Goal: Answer question/provide support: Share knowledge or assist other users

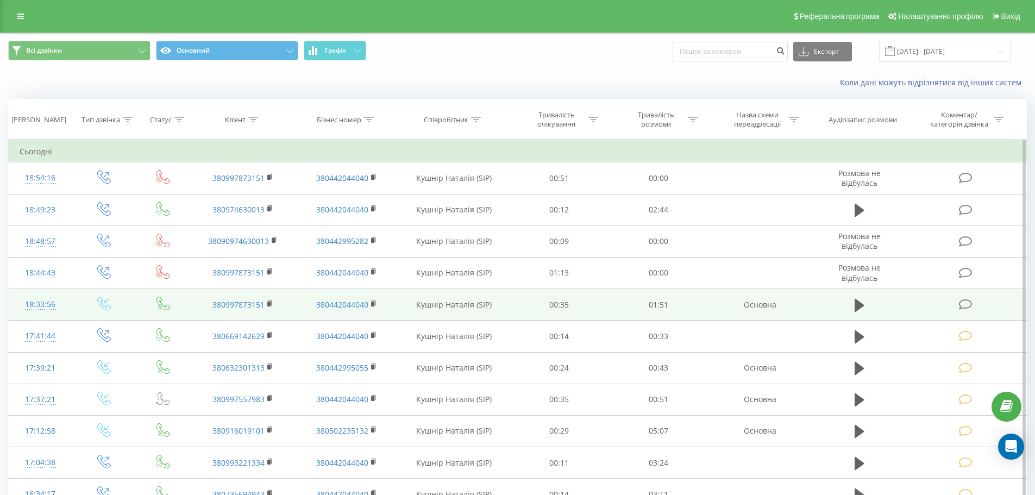
click at [966, 302] on icon at bounding box center [966, 304] width 14 height 11
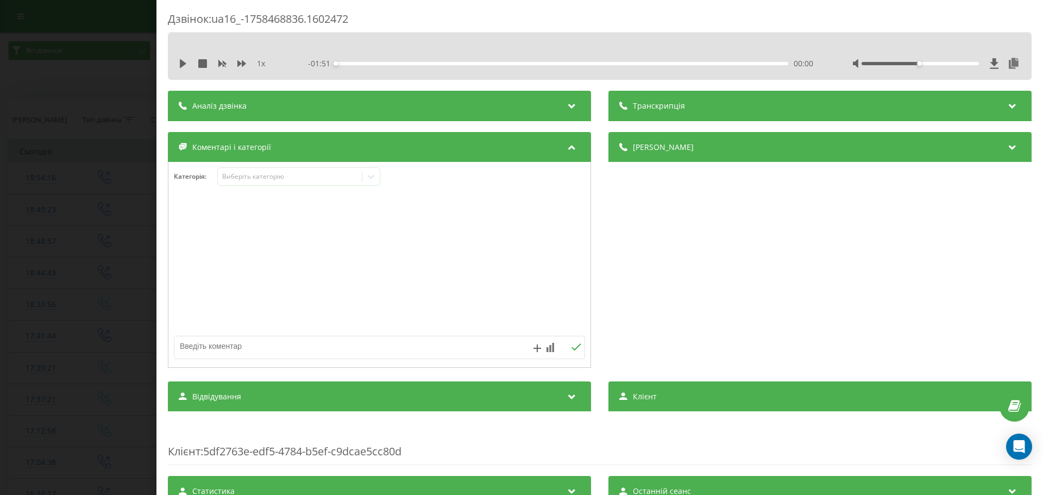
click at [222, 340] on textarea at bounding box center [338, 346] width 328 height 20
type textarea "Технічне. уточнення по акціям"
click at [571, 344] on icon at bounding box center [576, 347] width 10 height 8
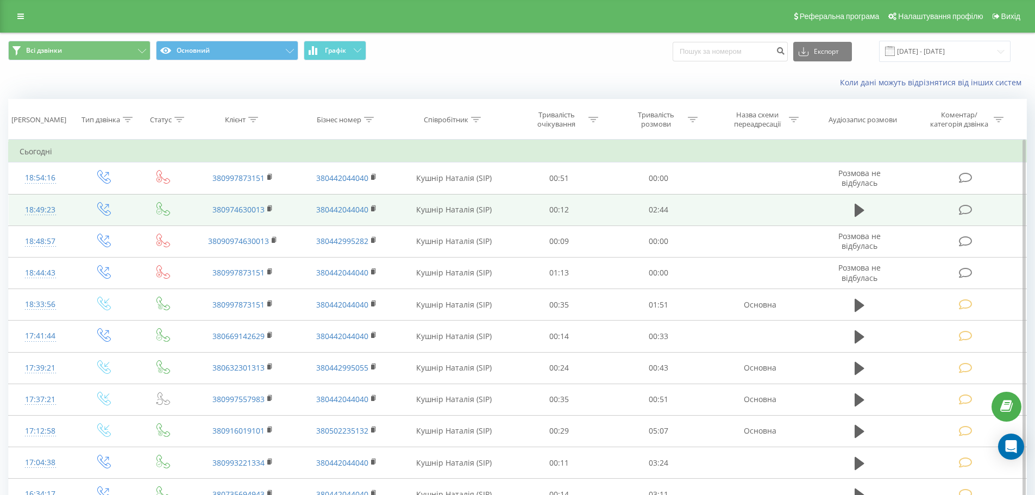
click at [964, 206] on icon at bounding box center [966, 209] width 14 height 11
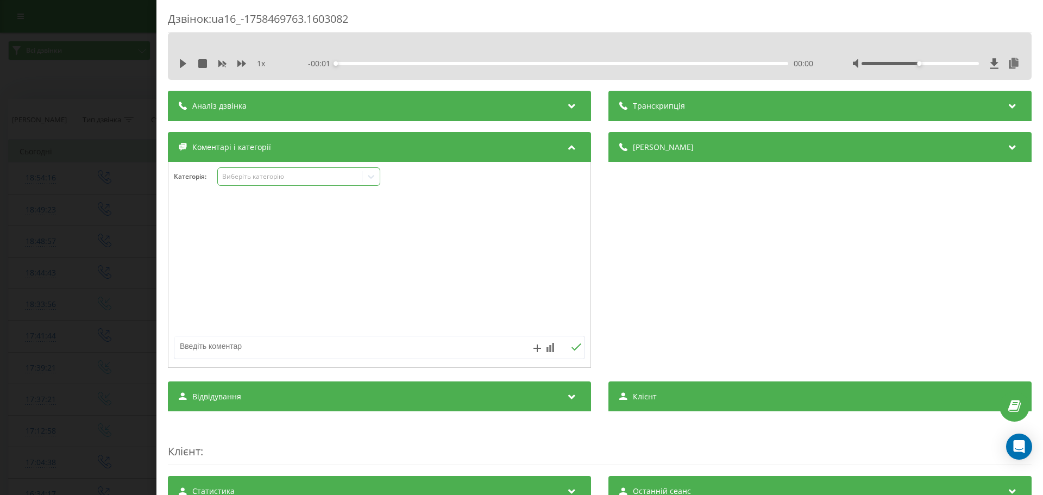
click at [369, 175] on icon at bounding box center [371, 177] width 7 height 4
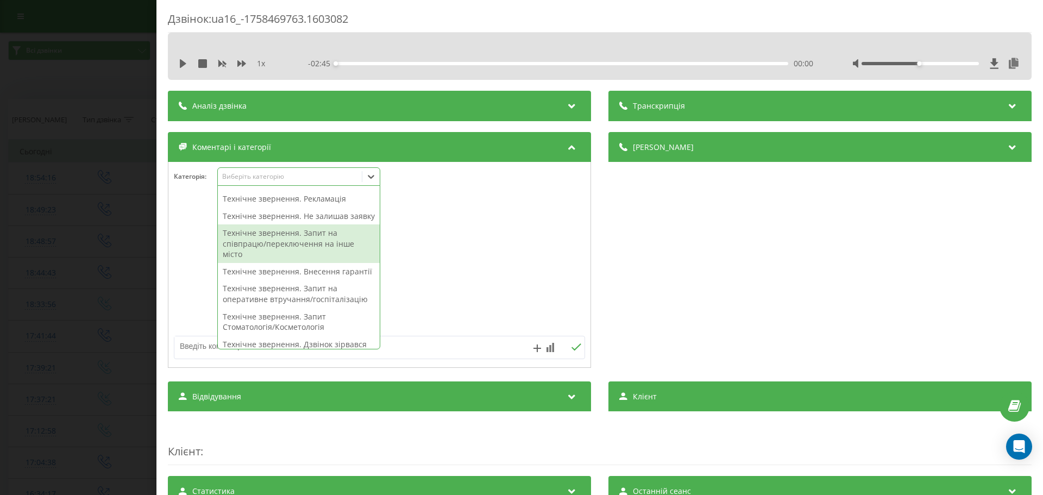
scroll to position [217, 0]
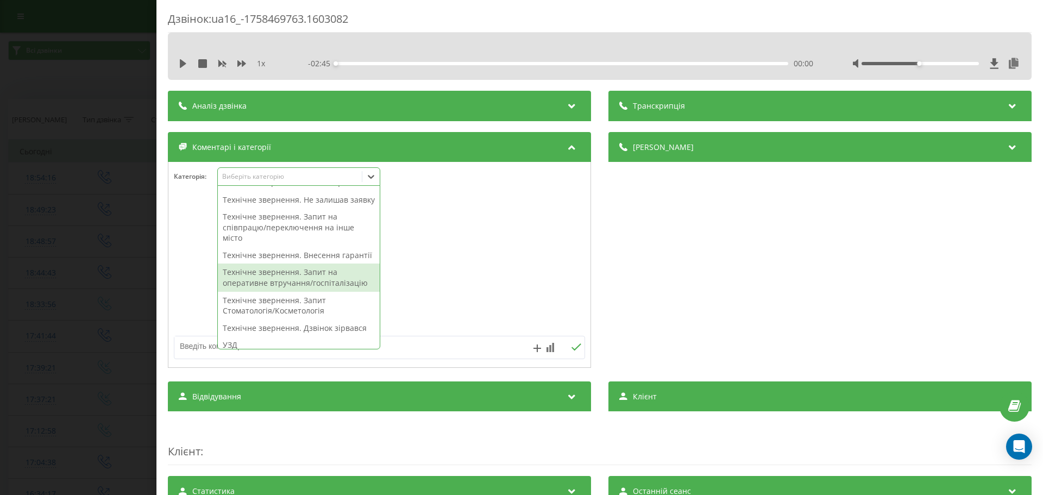
click at [332, 291] on div "Технічне звернення. Запит на оперативне втручання/госпіталізацію" at bounding box center [299, 278] width 162 height 28
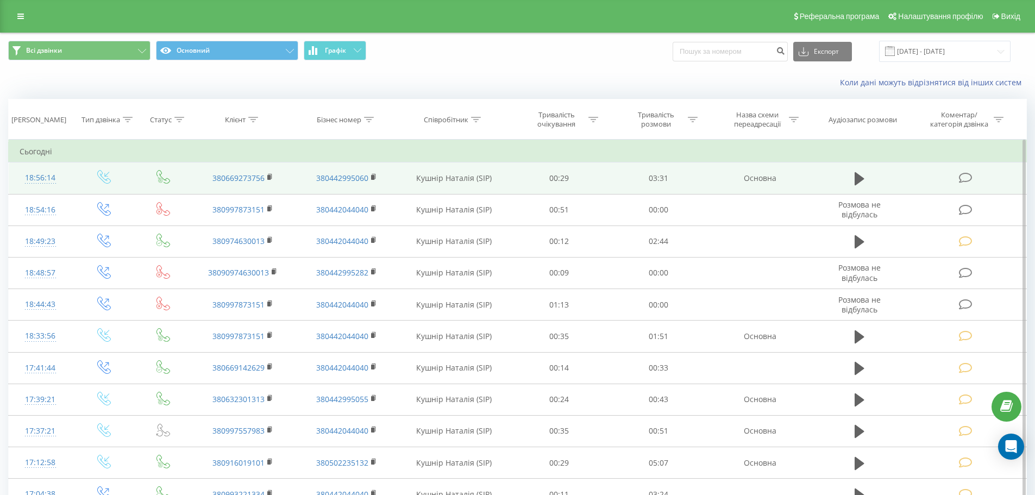
click at [967, 176] on icon at bounding box center [966, 177] width 14 height 11
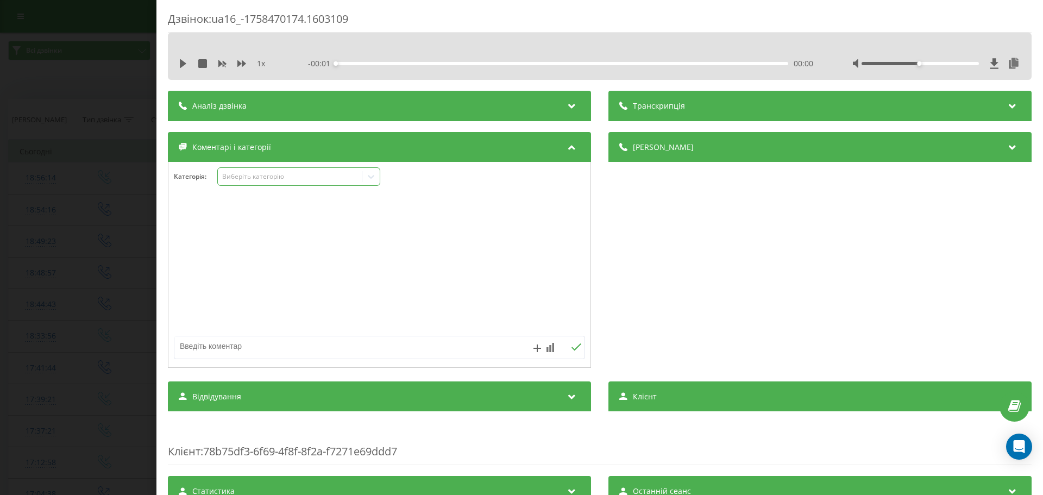
click at [373, 175] on icon at bounding box center [371, 176] width 11 height 11
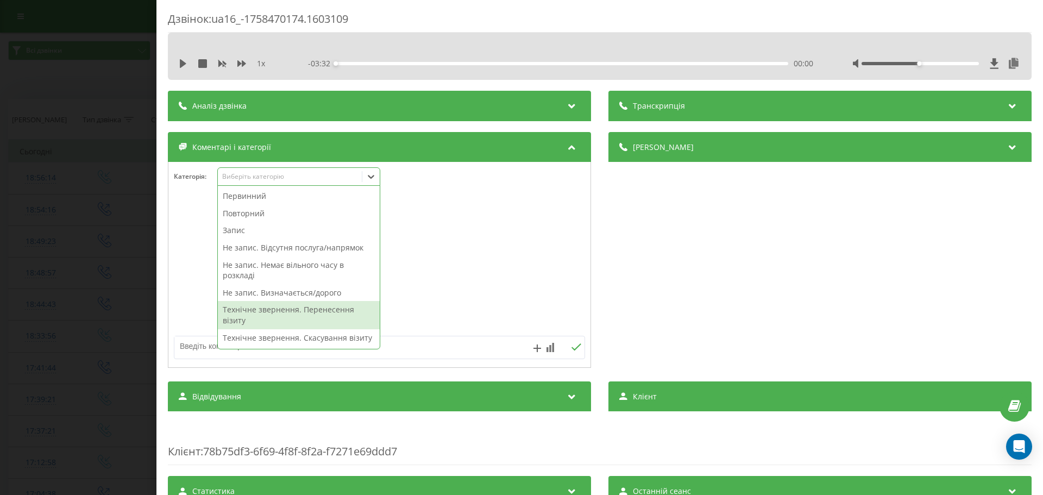
click at [284, 311] on div "Технічне звернення. Перенесення візиту" at bounding box center [299, 315] width 162 height 28
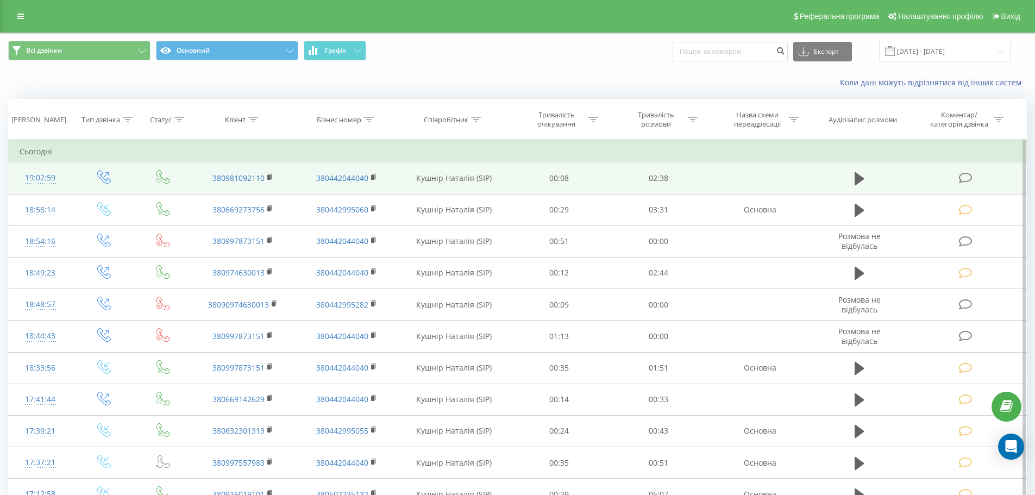
click at [963, 174] on icon at bounding box center [966, 177] width 14 height 11
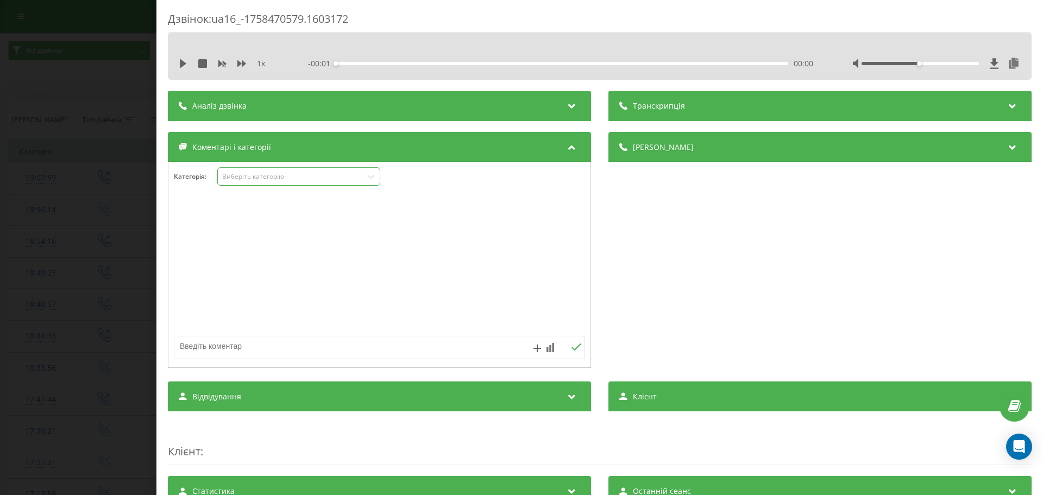
click at [371, 178] on icon at bounding box center [371, 177] width 7 height 4
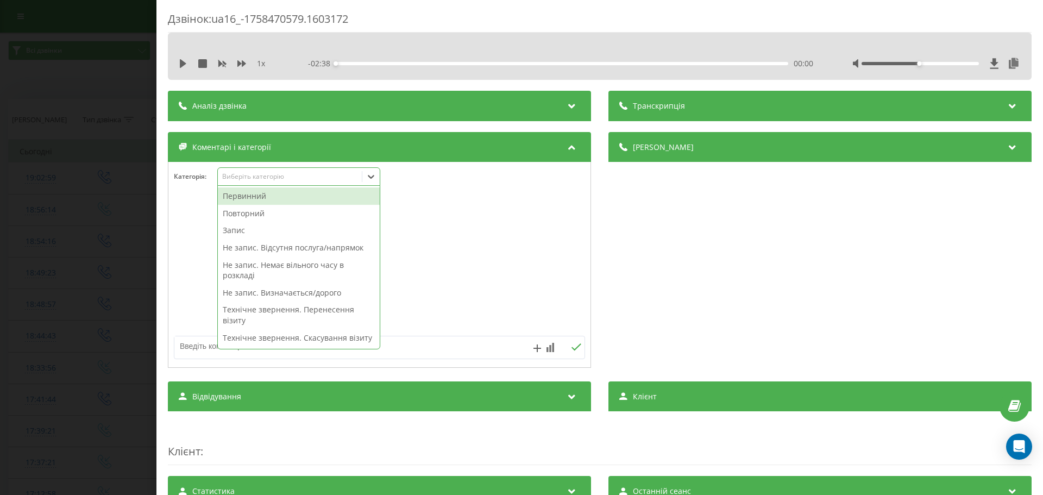
click at [242, 212] on div "Повторний" at bounding box center [299, 213] width 162 height 17
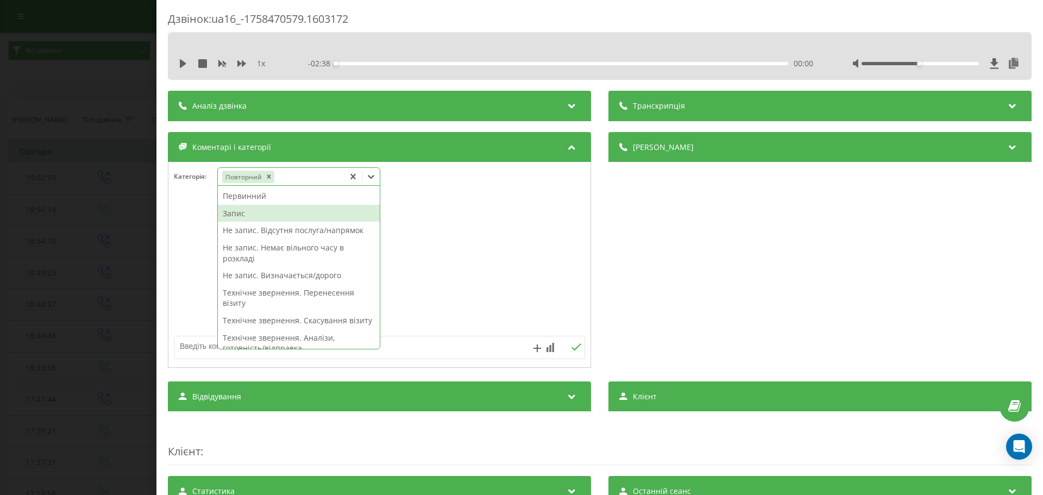
click at [241, 209] on div "Запис" at bounding box center [299, 213] width 162 height 17
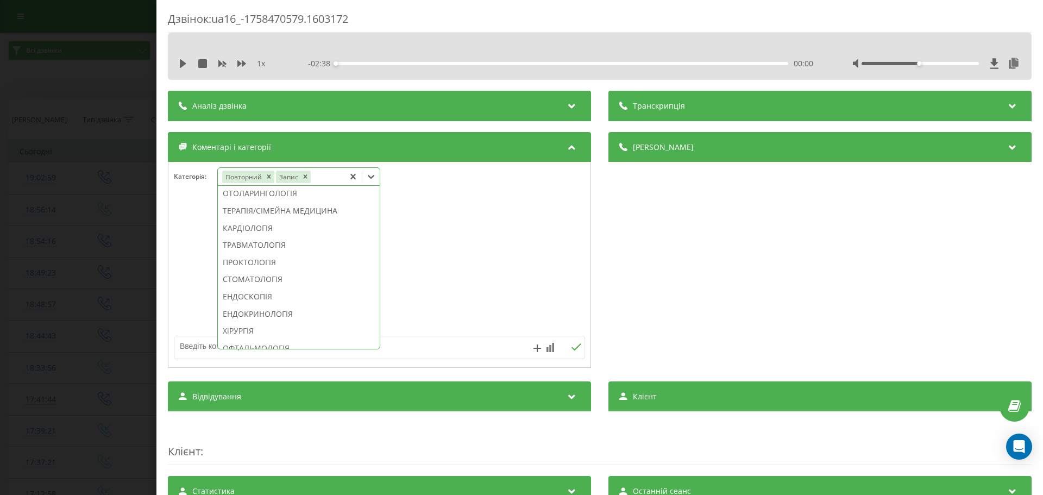
scroll to position [459, 0]
click at [235, 284] on div "СТОМАТОЛОГІЯ" at bounding box center [299, 275] width 162 height 17
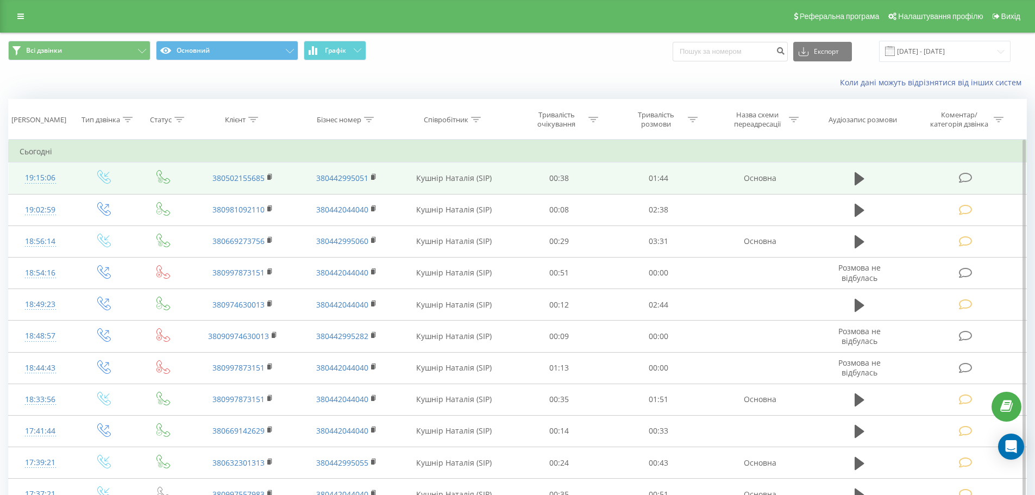
click at [966, 177] on icon at bounding box center [966, 177] width 14 height 11
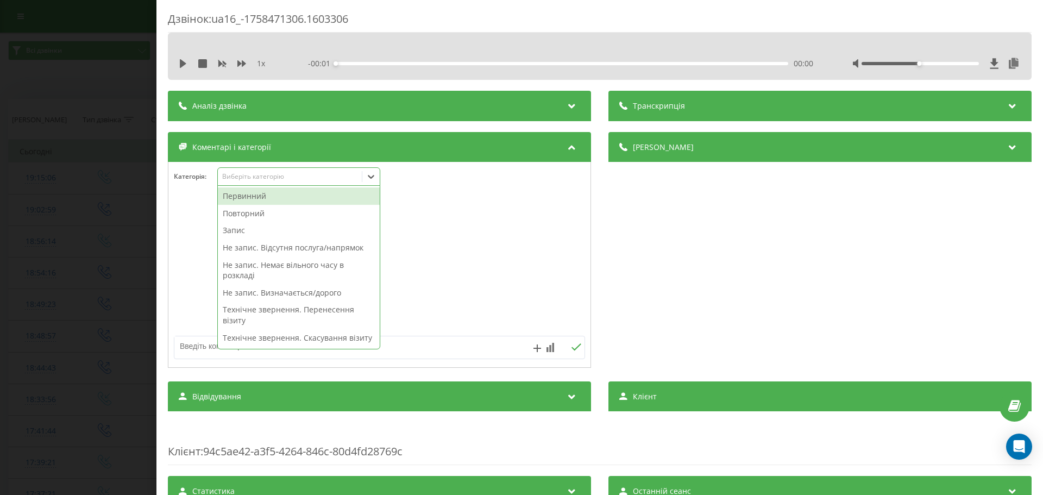
click at [374, 177] on icon at bounding box center [371, 177] width 7 height 4
click at [273, 247] on div "Не запис. Відсутня послуга/напрямок" at bounding box center [299, 247] width 162 height 17
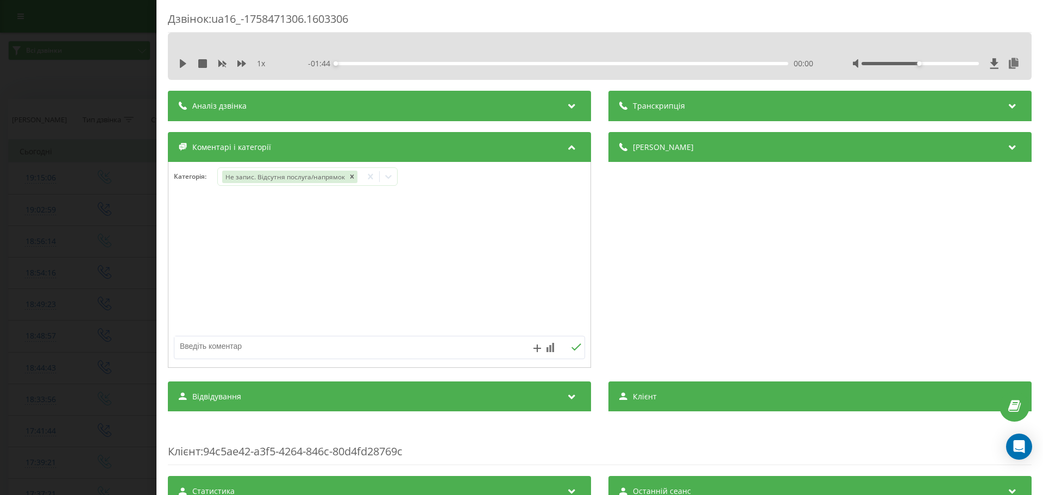
click at [206, 348] on textarea at bounding box center [338, 346] width 328 height 20
click at [261, 347] on textarea "КТ строматологічне Лфви" at bounding box center [338, 346] width 328 height 20
click at [274, 348] on textarea "КТ строматологічне Ліви" at bounding box center [338, 346] width 328 height 20
type textarea "КТ строматологічне Лівий берег"
click at [571, 347] on icon at bounding box center [576, 347] width 10 height 8
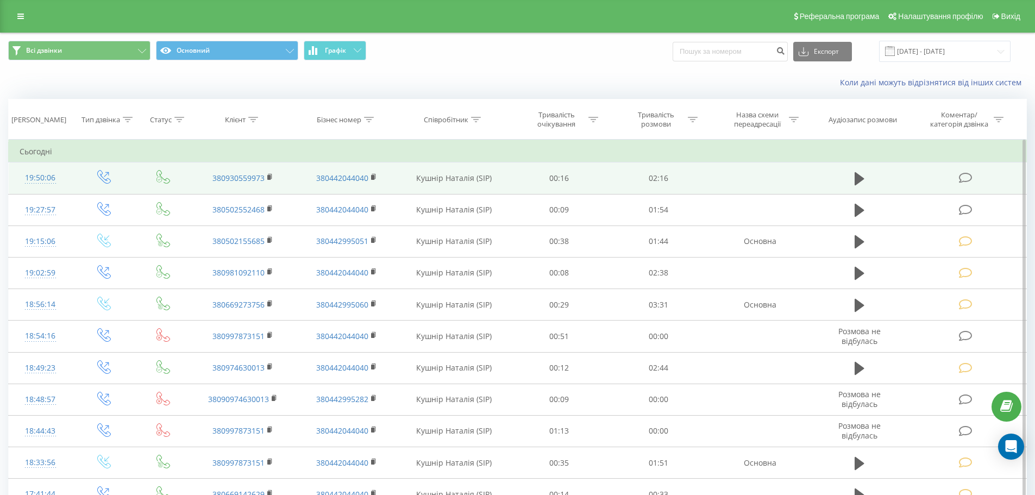
click at [970, 176] on icon at bounding box center [966, 177] width 14 height 11
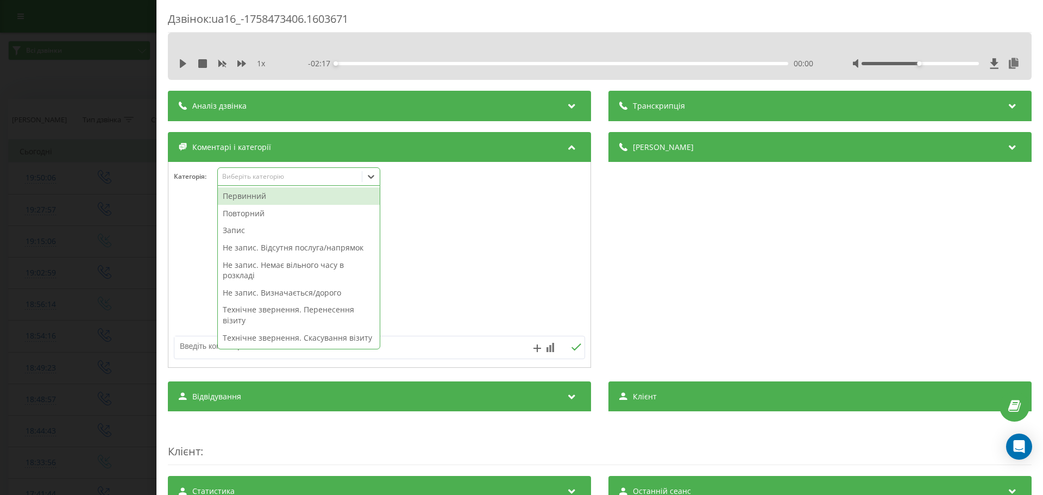
click at [372, 176] on icon at bounding box center [371, 176] width 11 height 11
click at [253, 211] on div "Повторний" at bounding box center [299, 213] width 162 height 17
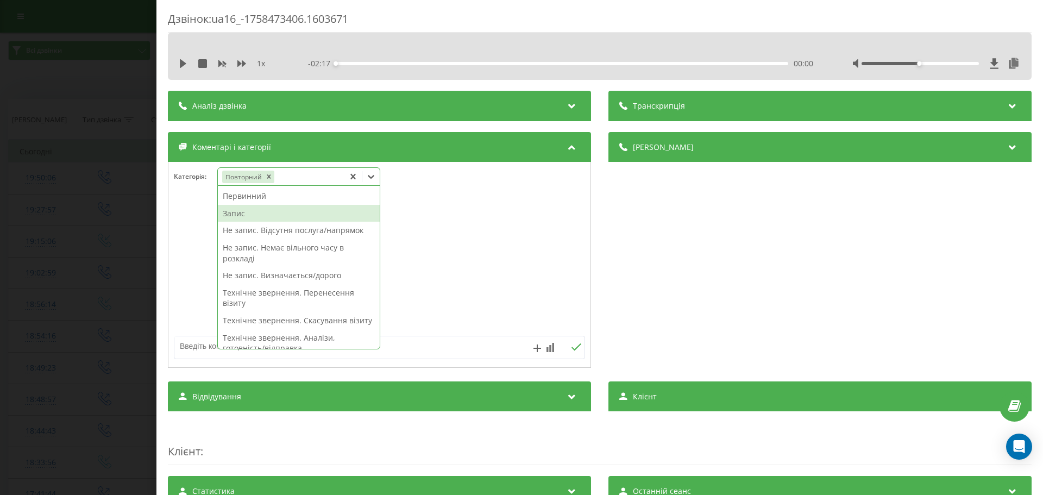
click at [236, 218] on div "Запис" at bounding box center [299, 213] width 162 height 17
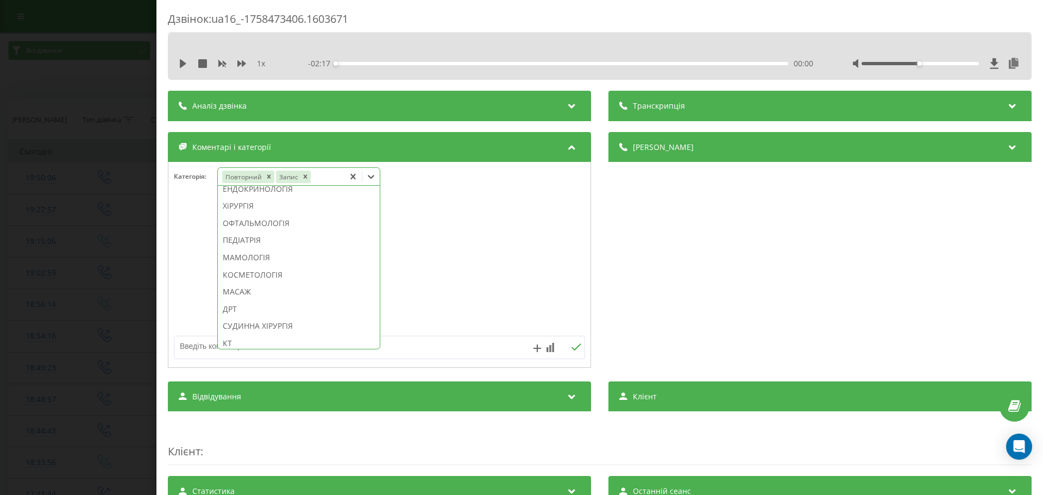
scroll to position [587, 0]
click at [266, 277] on div "КОСМЕТОЛОГІЯ" at bounding box center [299, 267] width 162 height 17
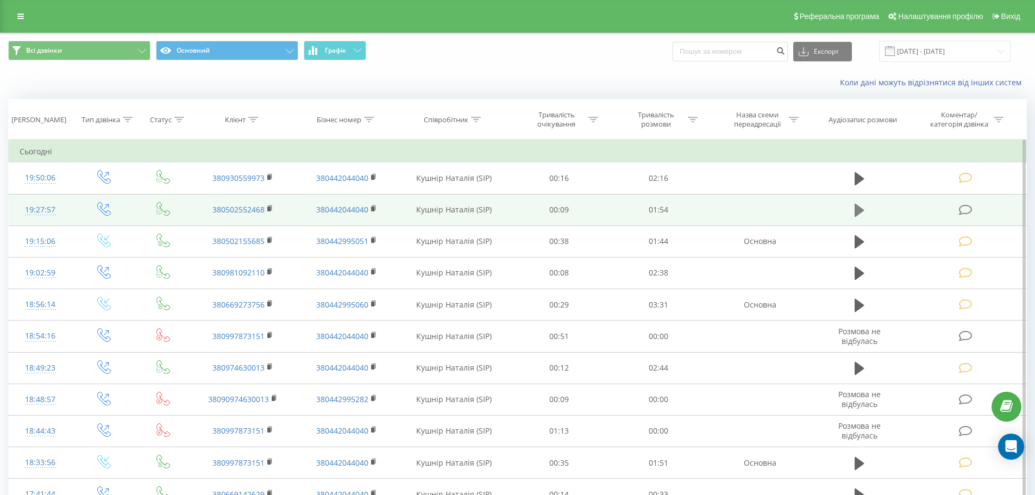
click at [855, 210] on icon at bounding box center [860, 210] width 10 height 13
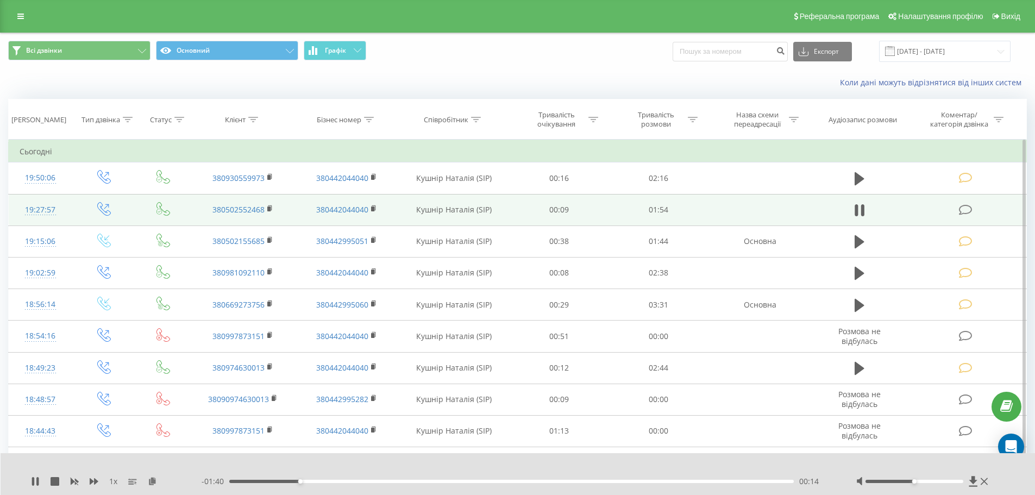
click at [967, 206] on icon at bounding box center [966, 209] width 14 height 11
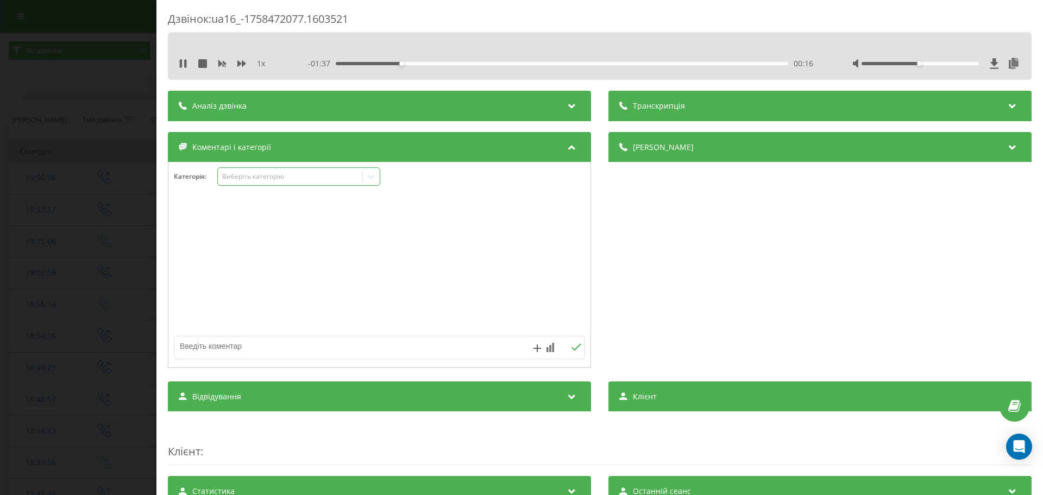
click at [369, 177] on icon at bounding box center [371, 176] width 11 height 11
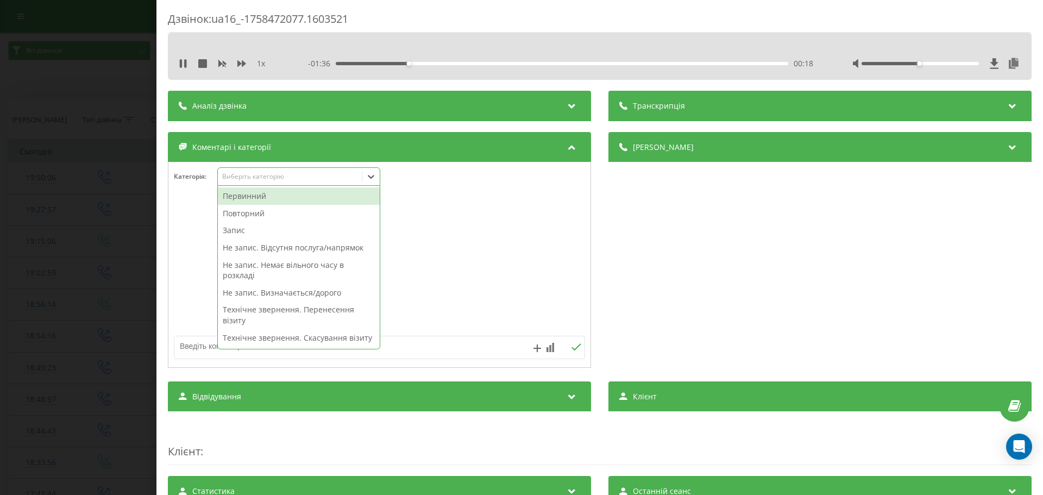
click at [243, 214] on div "Повторний" at bounding box center [299, 213] width 162 height 17
click at [243, 214] on div "Запис" at bounding box center [299, 213] width 162 height 17
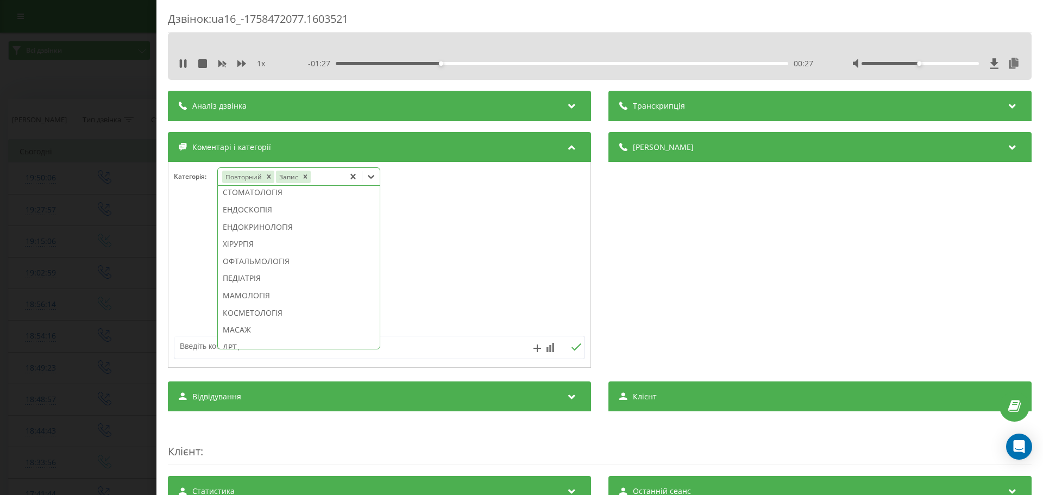
scroll to position [587, 0]
click at [265, 277] on div "КОСМЕТОЛОГІЯ" at bounding box center [299, 267] width 162 height 17
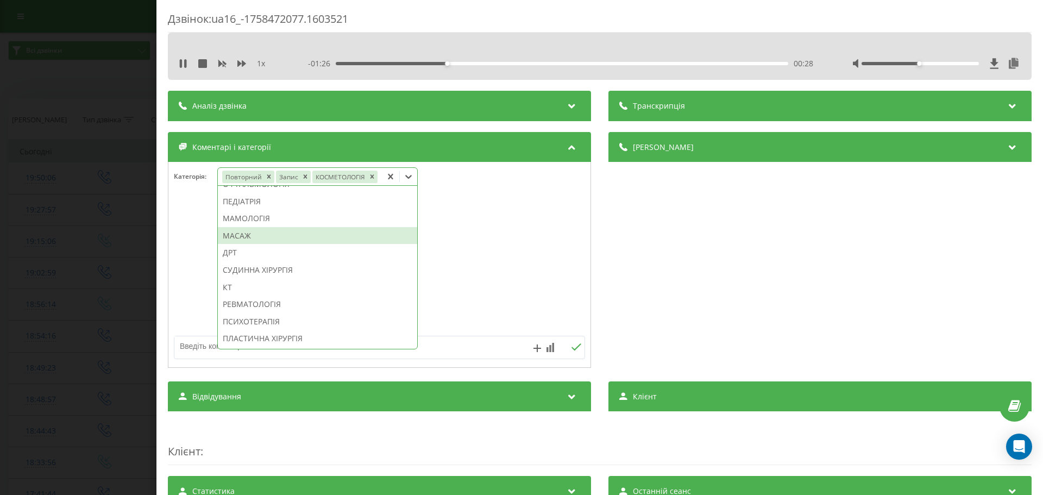
scroll to position [523, 0]
